Goal: Task Accomplishment & Management: Manage account settings

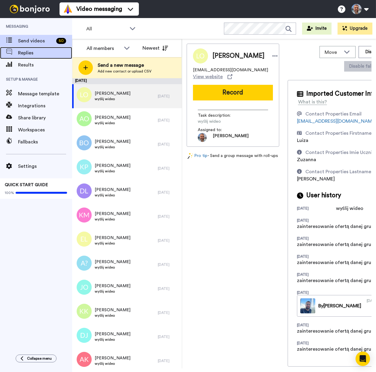
click at [36, 54] on span "Replies" at bounding box center [45, 52] width 54 height 7
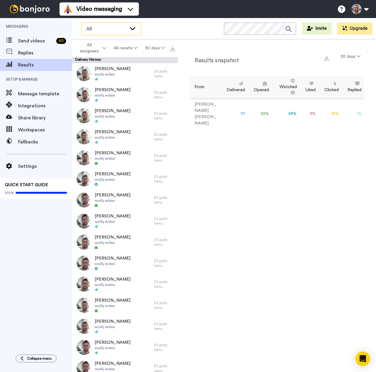
click at [136, 26] on icon at bounding box center [132, 28] width 7 height 6
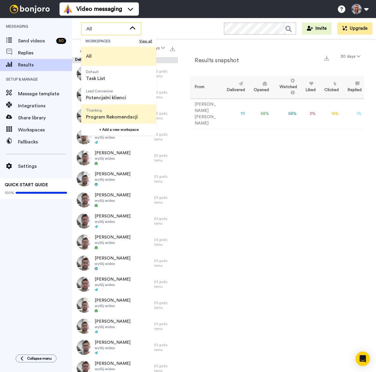
click at [116, 115] on span "Program Rekomendacji" at bounding box center [112, 116] width 52 height 7
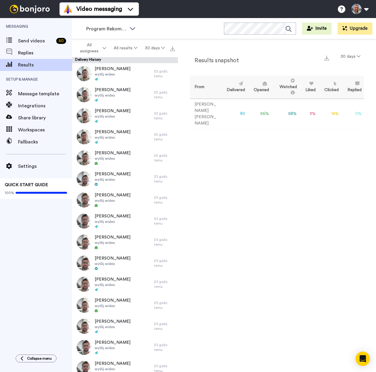
click at [254, 218] on div "Results snapshot 30 days From Delivered Opened Watched Liked Clicked Replied Fa…" at bounding box center [277, 205] width 198 height 332
